Goal: Task Accomplishment & Management: Manage account settings

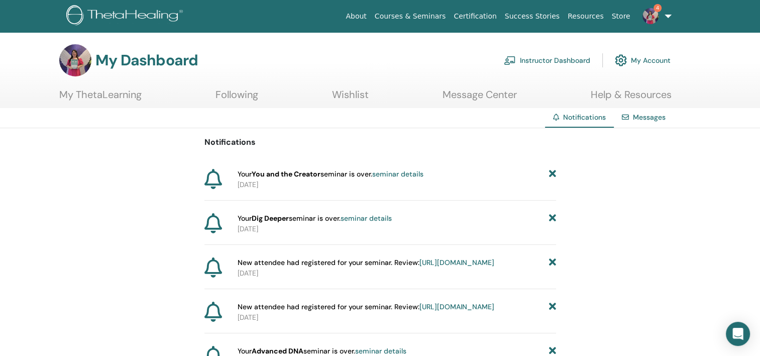
click at [287, 175] on strong "You and the Creator" at bounding box center [286, 173] width 69 height 9
click at [563, 60] on link "Instructor Dashboard" at bounding box center [547, 60] width 86 height 22
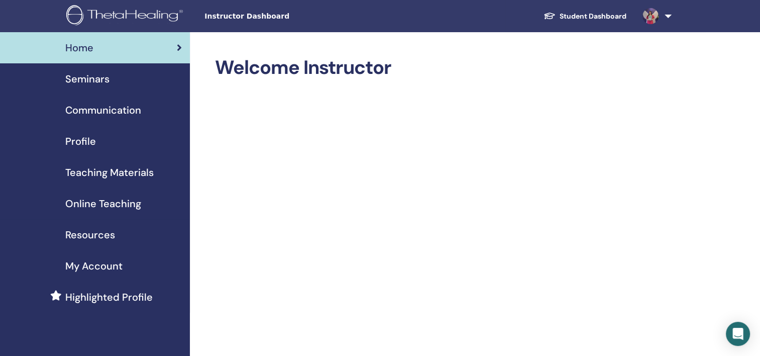
click at [92, 79] on span "Seminars" at bounding box center [87, 78] width 44 height 15
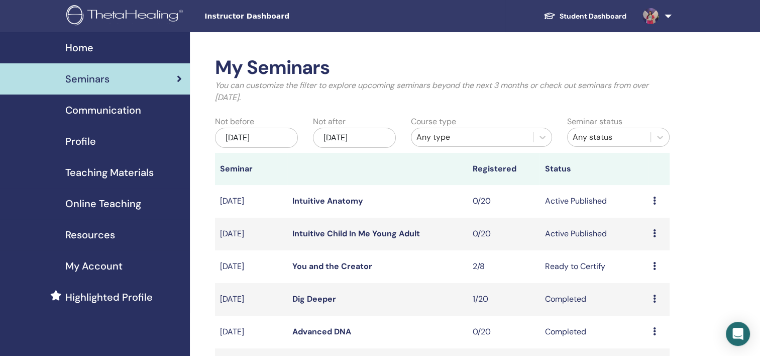
click at [654, 267] on icon at bounding box center [654, 266] width 3 height 8
click at [648, 305] on link "Attendees" at bounding box center [647, 305] width 38 height 11
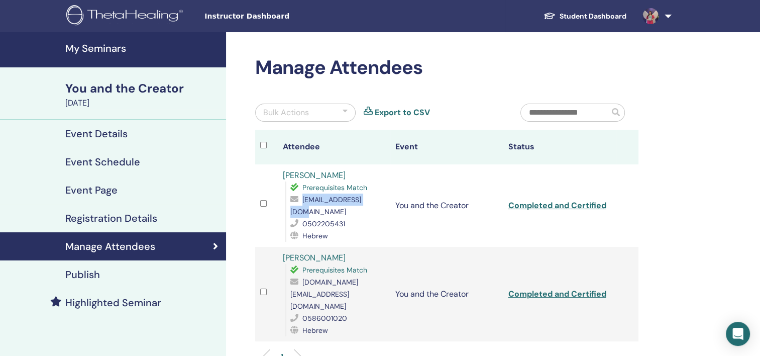
drag, startPoint x: 303, startPoint y: 201, endPoint x: 378, endPoint y: 200, distance: 74.8
click at [378, 200] on div "[EMAIL_ADDRESS][DOMAIN_NAME]" at bounding box center [337, 205] width 95 height 24
drag, startPoint x: 378, startPoint y: 200, endPoint x: 367, endPoint y: 202, distance: 11.7
copy span "[EMAIL_ADDRESS][DOMAIN_NAME]"
drag, startPoint x: 289, startPoint y: 281, endPoint x: 386, endPoint y: 284, distance: 97.0
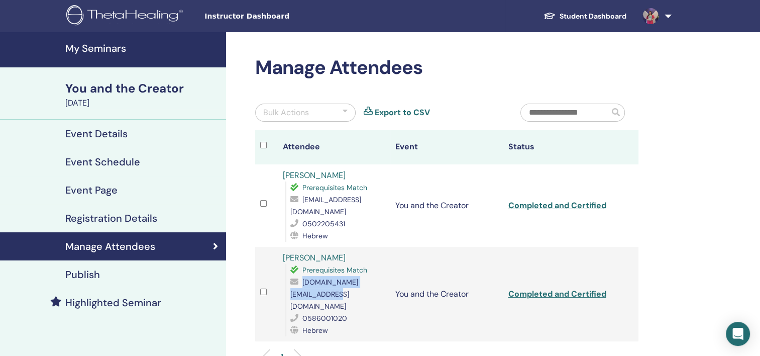
click at [386, 284] on td "[PERSON_NAME] Prerequisites Match [DOMAIN_NAME][EMAIL_ADDRESS][DOMAIN_NAME] 058…" at bounding box center [334, 294] width 113 height 94
copy span "[DOMAIN_NAME][EMAIL_ADDRESS][DOMAIN_NAME]"
